Goal: Find specific page/section: Find specific page/section

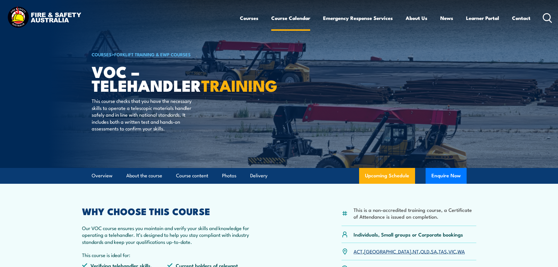
click at [301, 19] on link "Course Calendar" at bounding box center [290, 18] width 39 height 16
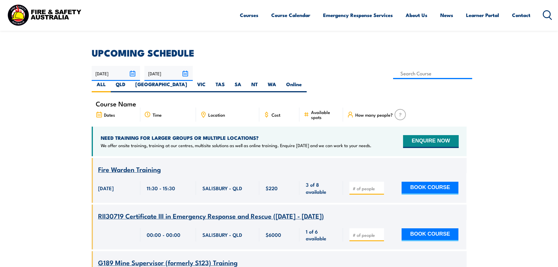
scroll to position [146, 0]
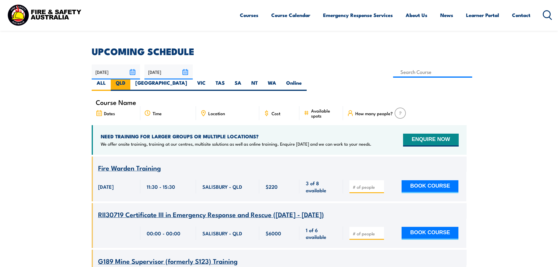
click at [130, 79] on label "QLD" at bounding box center [121, 84] width 20 height 11
click at [129, 79] on input "QLD" at bounding box center [127, 81] width 4 height 4
radio input "true"
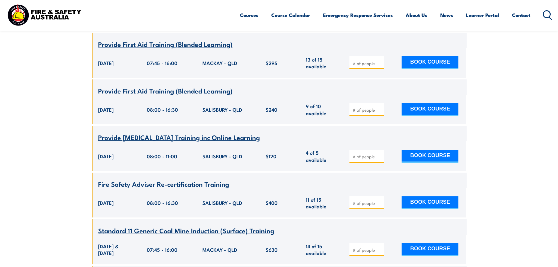
scroll to position [1570, 0]
